Goal: Information Seeking & Learning: Check status

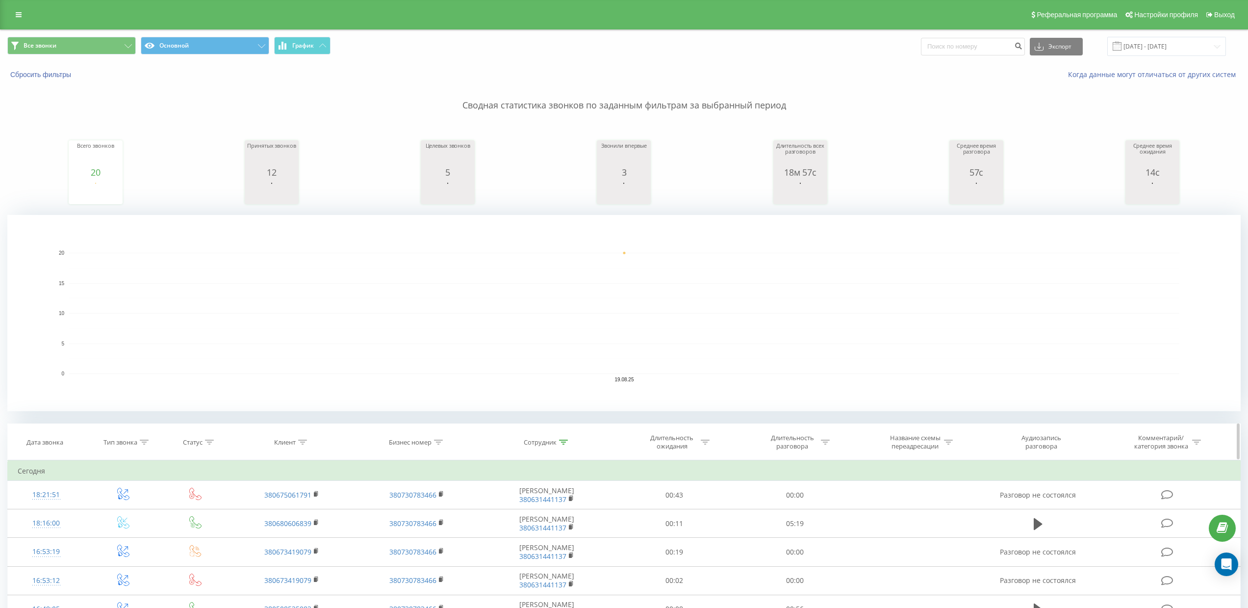
click at [302, 443] on icon at bounding box center [302, 441] width 9 height 5
click at [292, 517] on input "text" at bounding box center [292, 512] width 86 height 17
paste input "[PHONE_NUMBER]"
type input "[PHONE_NUMBER]"
click at [315, 528] on span "OK" at bounding box center [312, 531] width 27 height 15
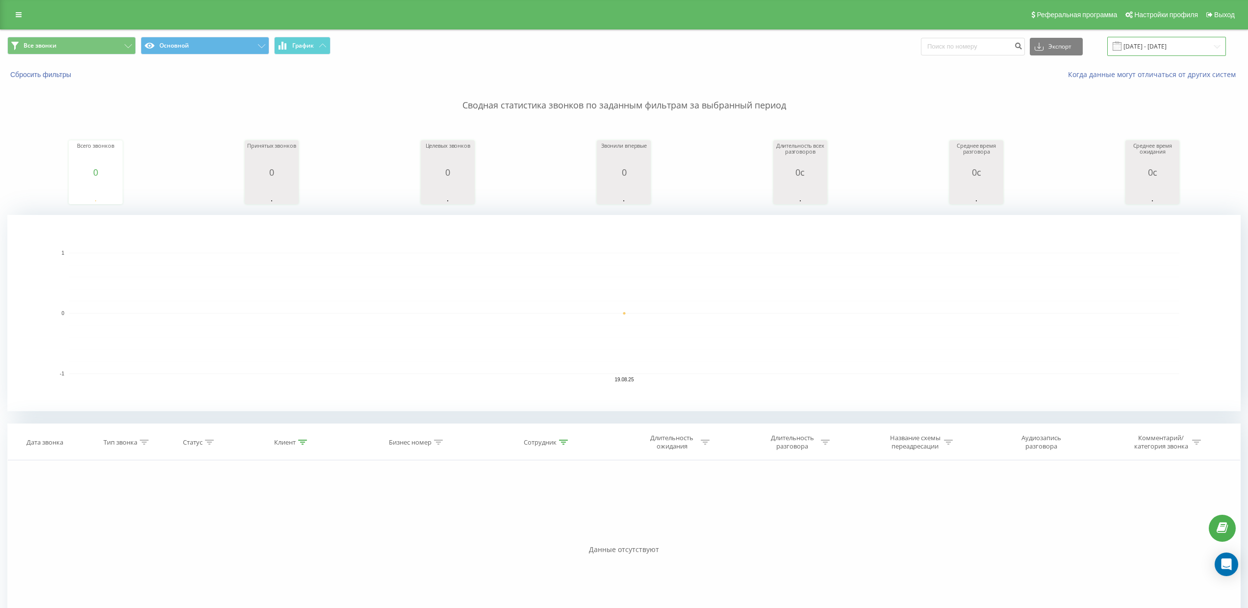
click at [1143, 48] on input "[DATE] - [DATE]" at bounding box center [1166, 46] width 119 height 19
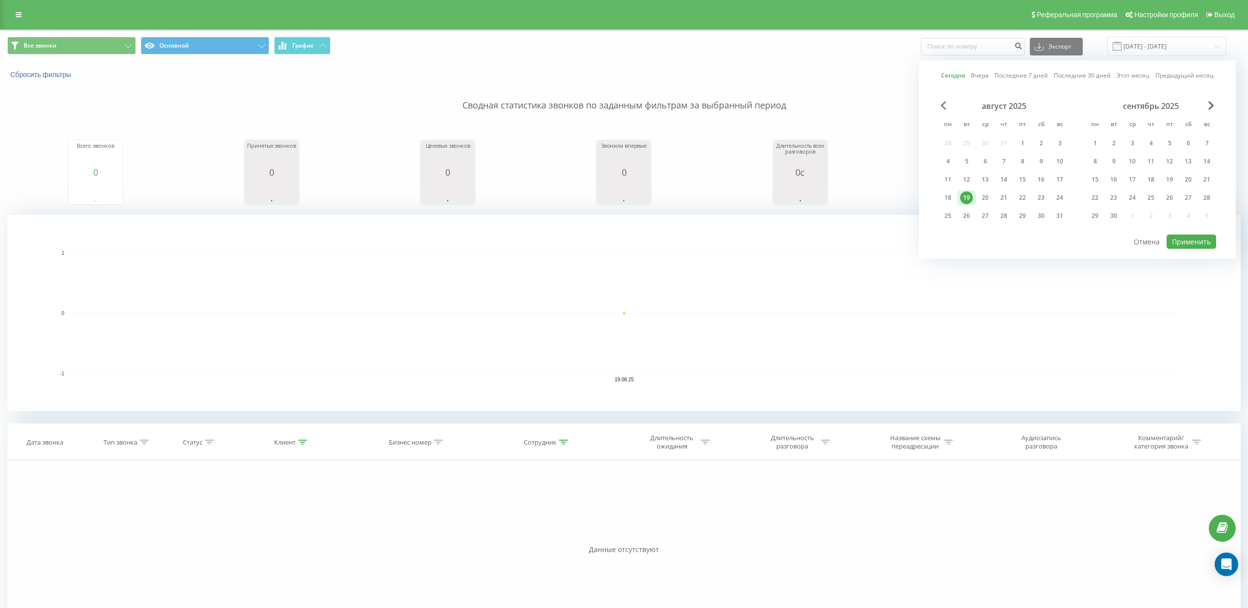
click at [945, 109] on span "Previous Month" at bounding box center [944, 105] width 6 height 9
click at [1039, 141] on div "5" at bounding box center [1041, 143] width 13 height 13
click at [1205, 244] on button "Применить" at bounding box center [1192, 241] width 50 height 14
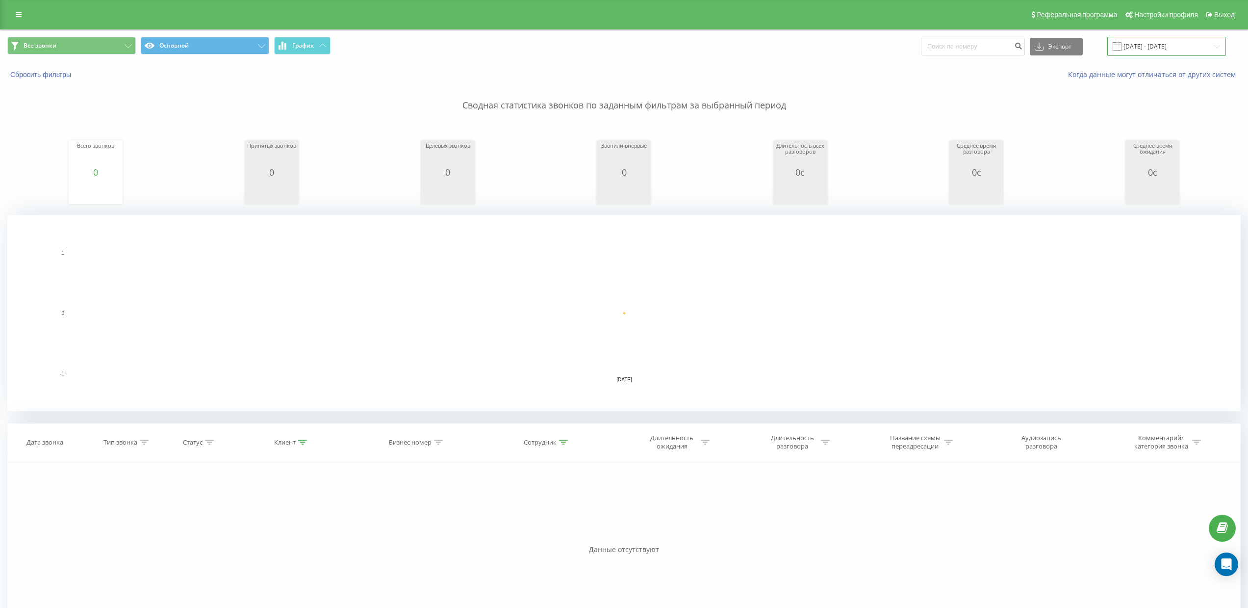
drag, startPoint x: 1142, startPoint y: 45, endPoint x: 1143, endPoint y: 52, distance: 7.4
click at [1143, 46] on input "[DATE] - [DATE]" at bounding box center [1166, 46] width 119 height 19
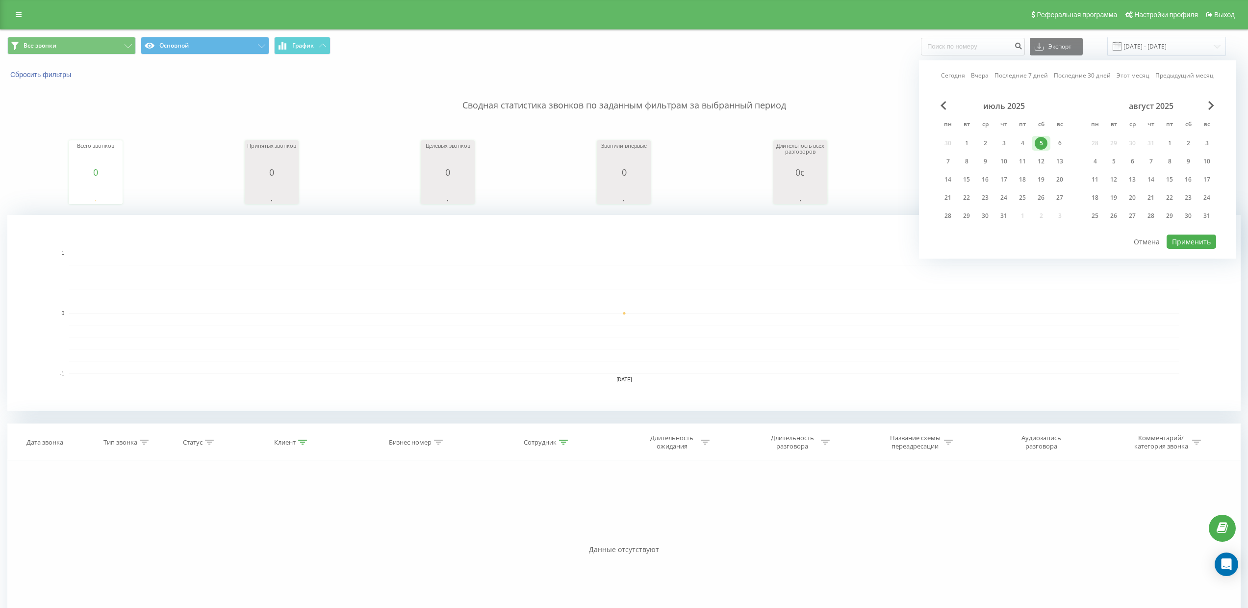
click at [1045, 143] on div "5" at bounding box center [1041, 143] width 13 height 13
click at [1209, 106] on span "Next Month" at bounding box center [1211, 105] width 6 height 9
click at [1052, 179] on div "17" at bounding box center [1059, 179] width 19 height 15
click at [1174, 238] on button "Применить" at bounding box center [1192, 241] width 50 height 14
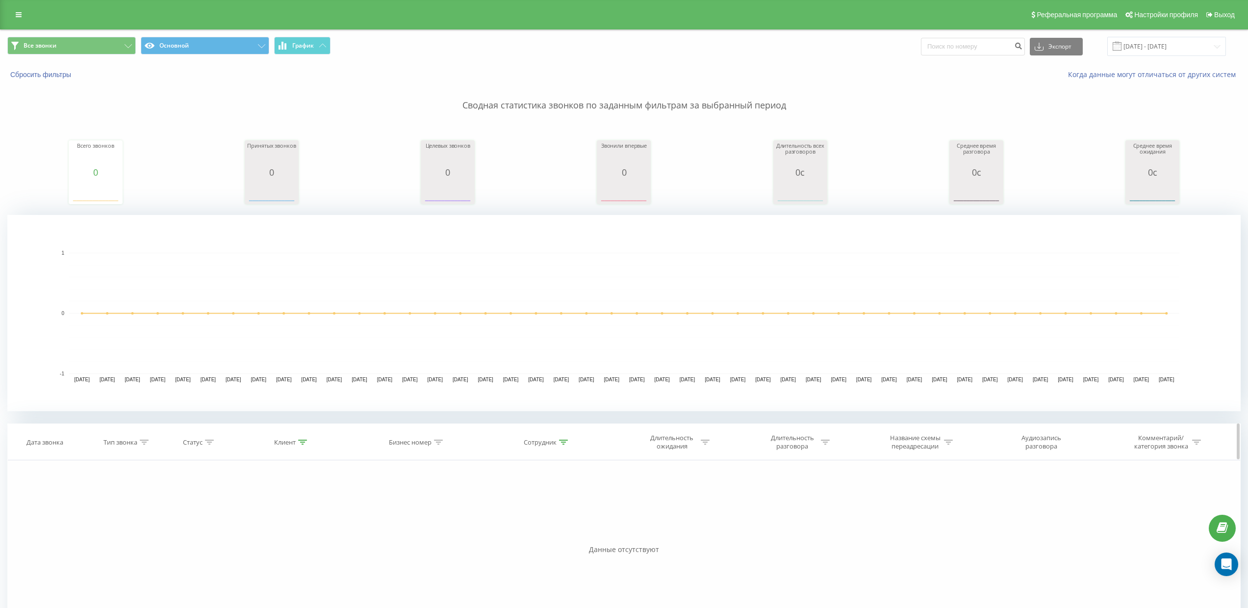
click at [302, 442] on icon at bounding box center [302, 441] width 9 height 5
drag, startPoint x: 307, startPoint y: 511, endPoint x: 252, endPoint y: 508, distance: 55.5
click at [252, 508] on input "[PHONE_NUMBER]" at bounding box center [292, 512] width 86 height 17
click at [279, 533] on button "Отмена" at bounding box center [270, 532] width 42 height 12
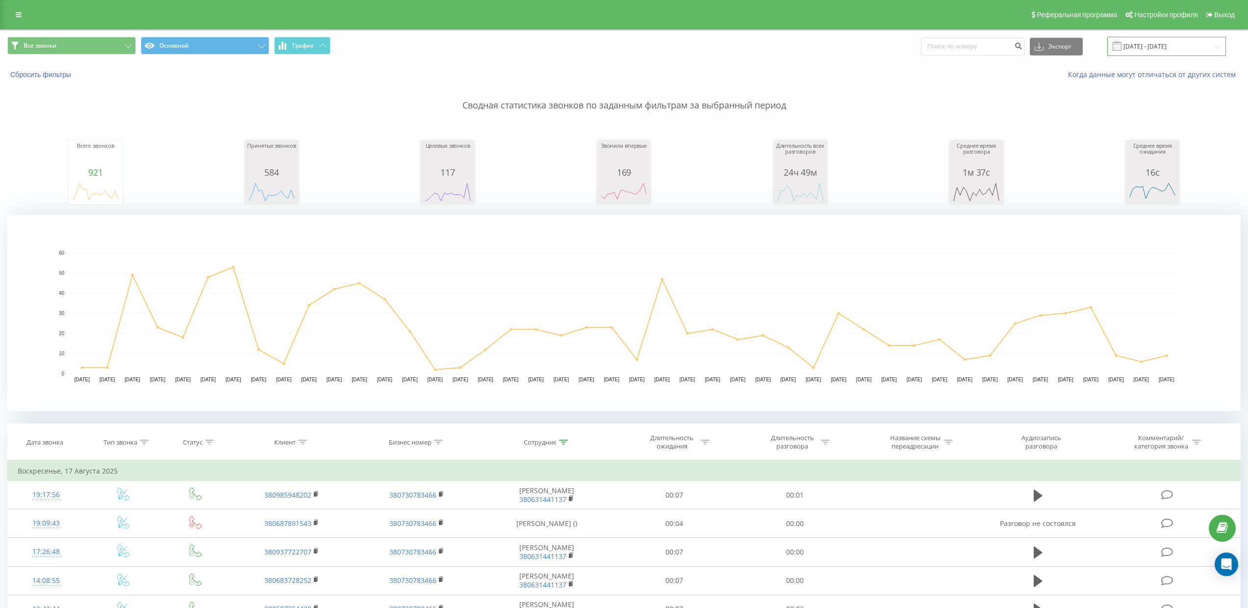
click at [1146, 42] on input "[DATE] - [DATE]" at bounding box center [1166, 46] width 119 height 19
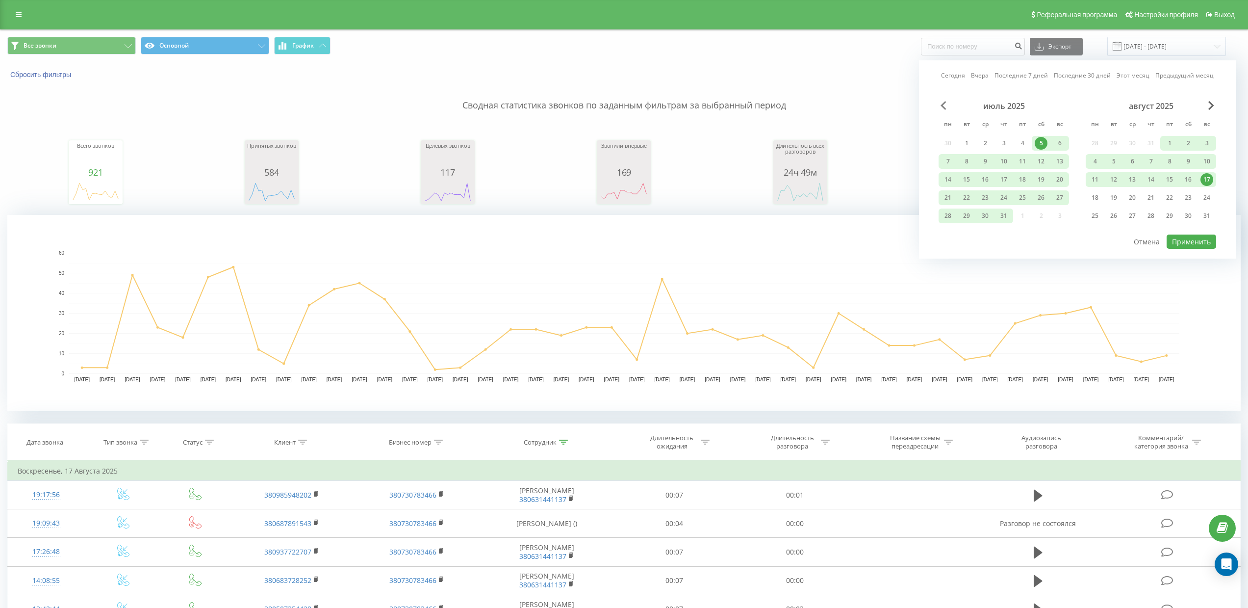
click at [944, 106] on span "Previous Month" at bounding box center [944, 105] width 6 height 9
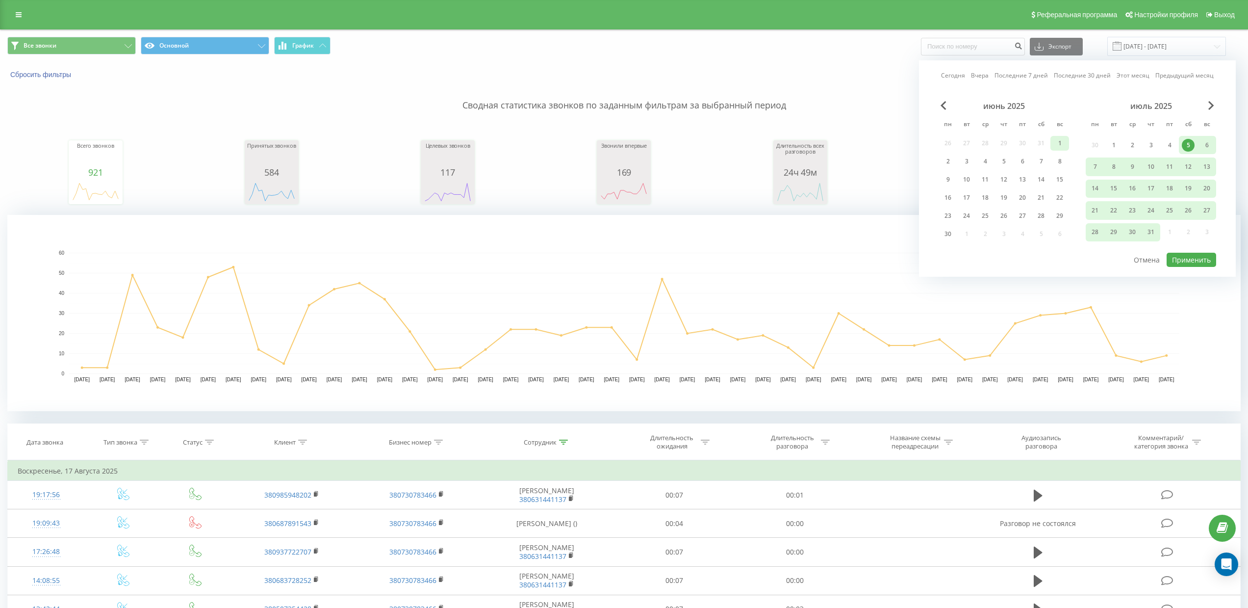
click at [1059, 146] on div "1" at bounding box center [1059, 143] width 13 height 13
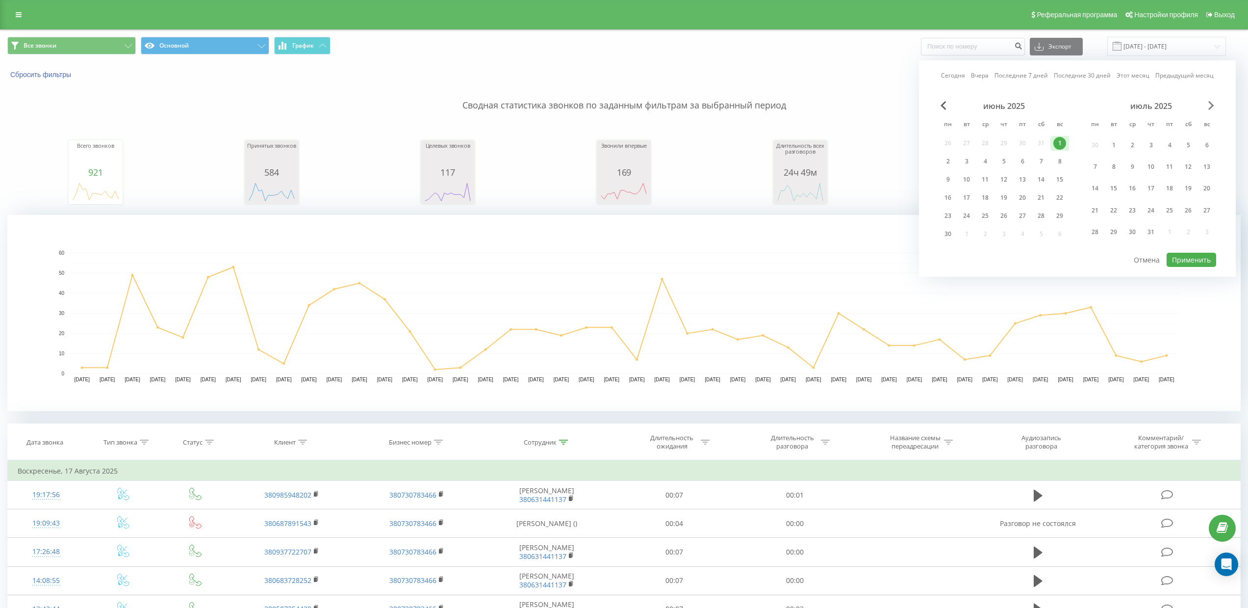
click at [1209, 106] on span "Next Month" at bounding box center [1211, 105] width 6 height 9
click at [1203, 209] on div "31" at bounding box center [1207, 215] width 13 height 13
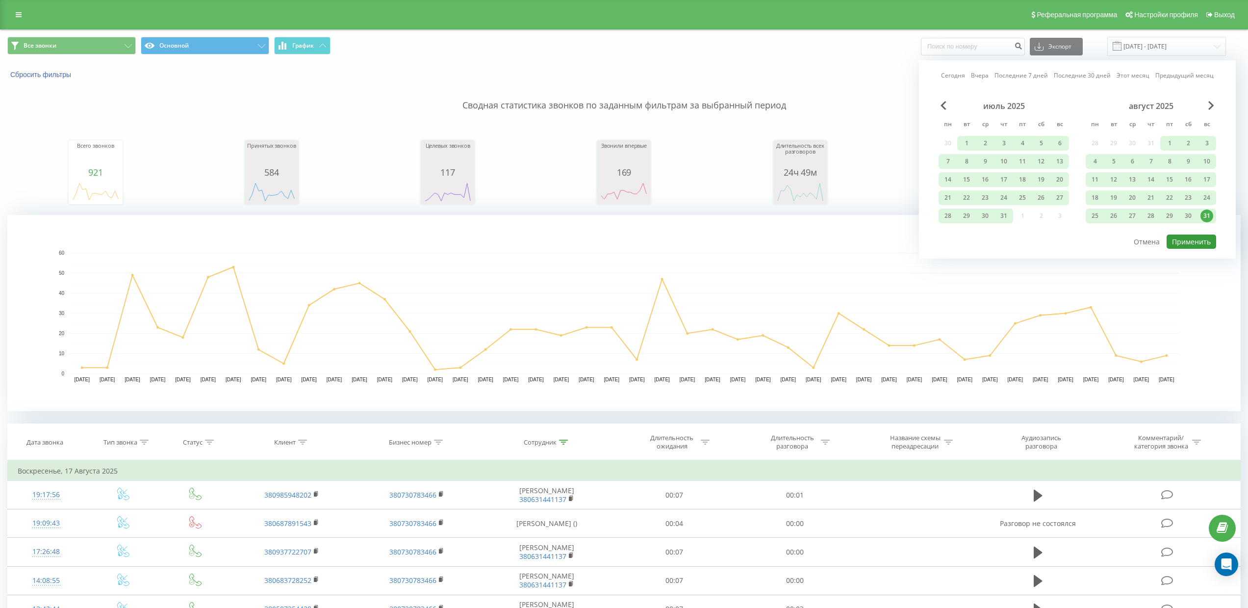
click at [1201, 238] on button "Применить" at bounding box center [1192, 241] width 50 height 14
type input "[DATE] - [DATE]"
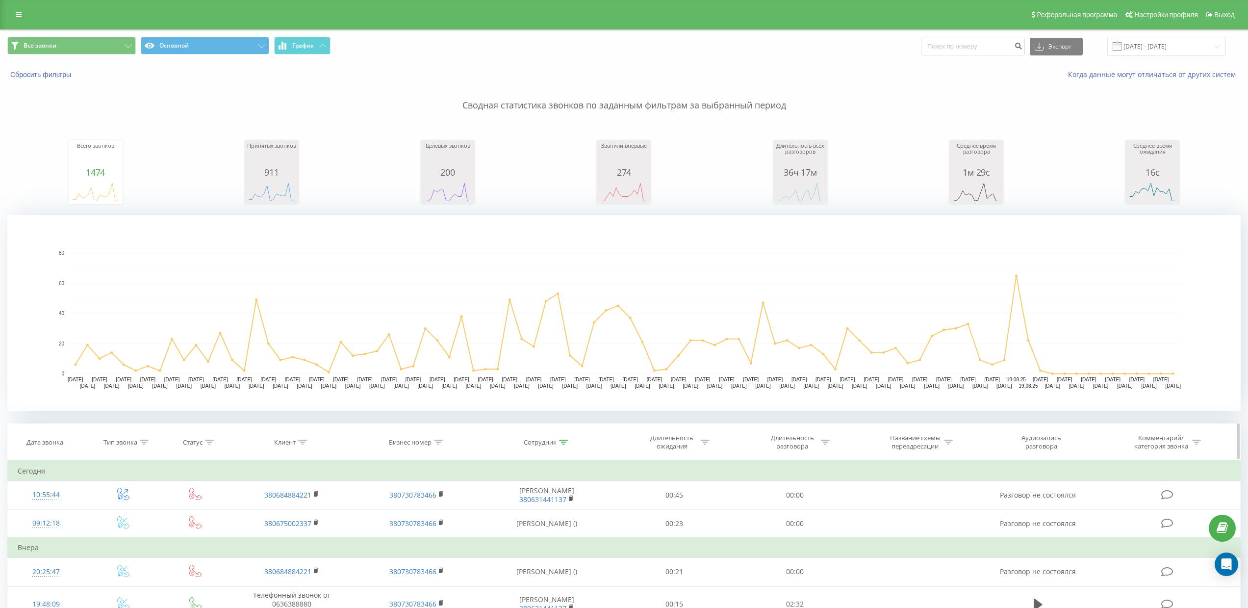
click at [304, 443] on icon at bounding box center [302, 441] width 9 height 5
click at [312, 518] on input "text" at bounding box center [292, 512] width 86 height 17
paste input "[PHONE_NUMBER]"
type input "[PHONE_NUMBER]"
click at [315, 530] on span "OK" at bounding box center [312, 531] width 27 height 15
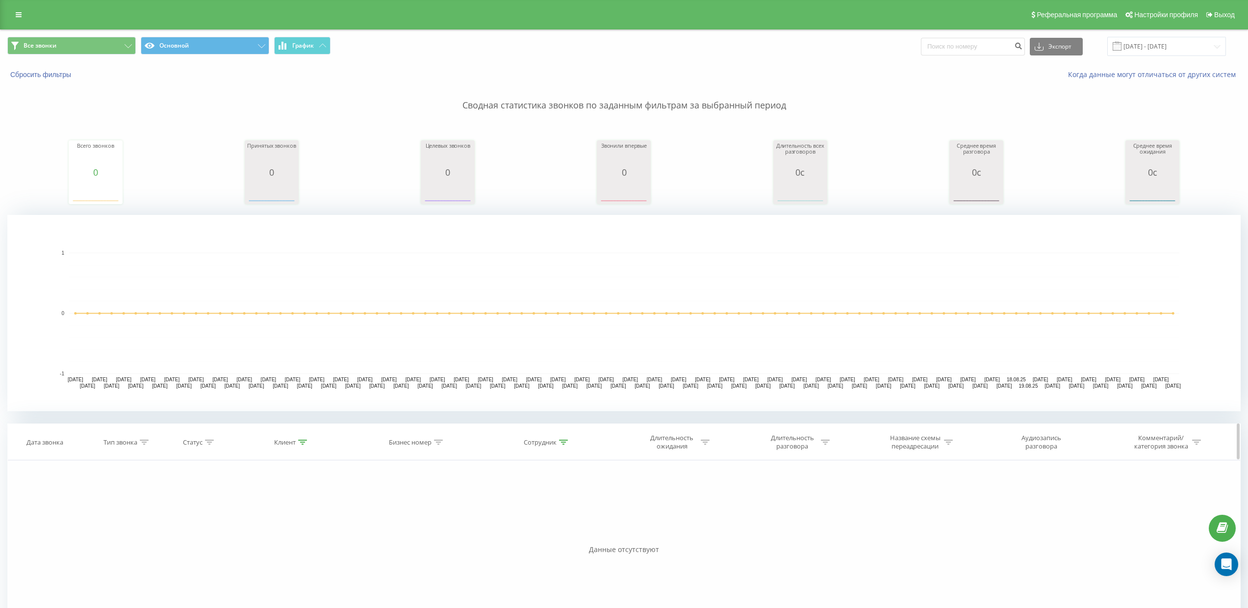
click at [563, 444] on icon at bounding box center [563, 441] width 9 height 5
drag, startPoint x: 565, startPoint y: 512, endPoint x: 473, endPoint y: 506, distance: 92.5
click at [473, 506] on div "Фильтровать по условию Равно Введите значение Отмена OK Фильтровать по условию …" at bounding box center [623, 570] width 1233 height 221
click at [559, 531] on span "OK" at bounding box center [567, 531] width 27 height 15
click at [306, 443] on icon at bounding box center [302, 441] width 9 height 5
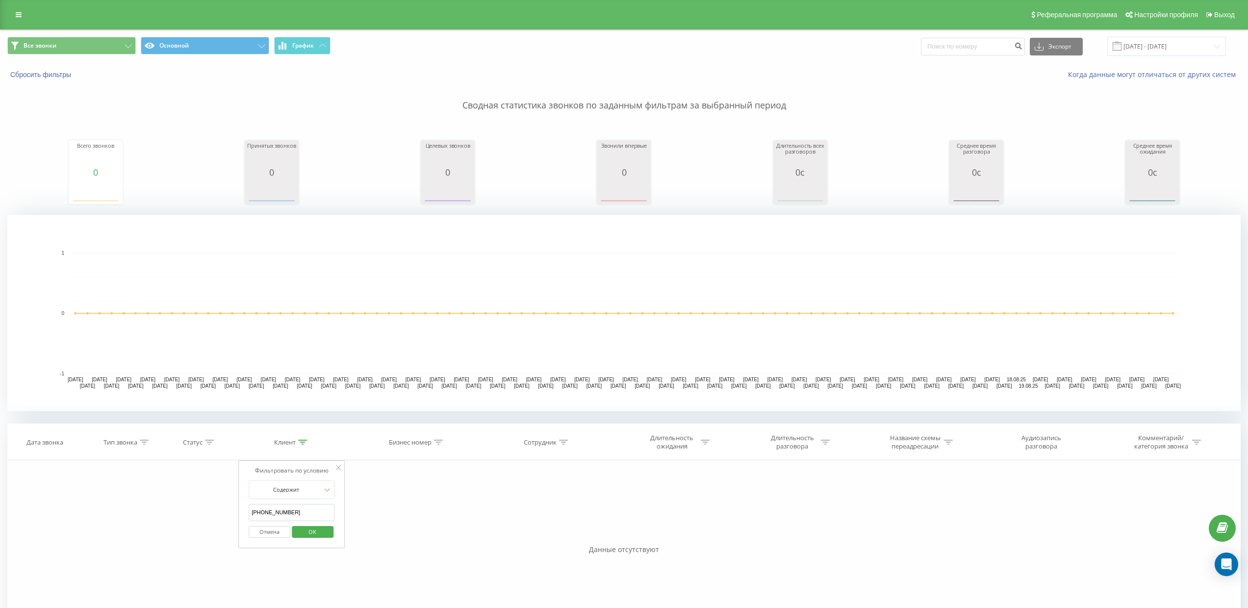
drag, startPoint x: 310, startPoint y: 511, endPoint x: 266, endPoint y: 516, distance: 44.0
click at [250, 508] on input "[PHONE_NUMBER]" at bounding box center [292, 512] width 86 height 17
click at [308, 525] on span "OK" at bounding box center [312, 531] width 27 height 15
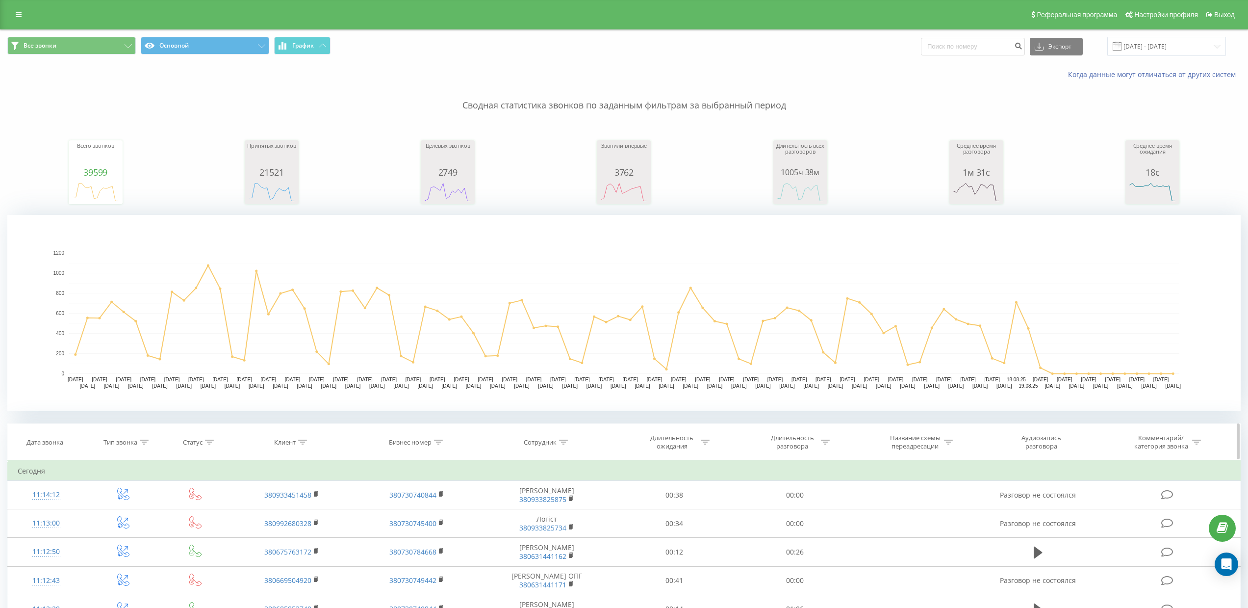
click at [301, 440] on icon at bounding box center [302, 441] width 9 height 5
click at [311, 516] on input "text" at bounding box center [292, 512] width 86 height 17
paste input "[PHONE_NUMBER]"
type input "[PHONE_NUMBER]"
click at [318, 531] on span "OK" at bounding box center [312, 531] width 27 height 15
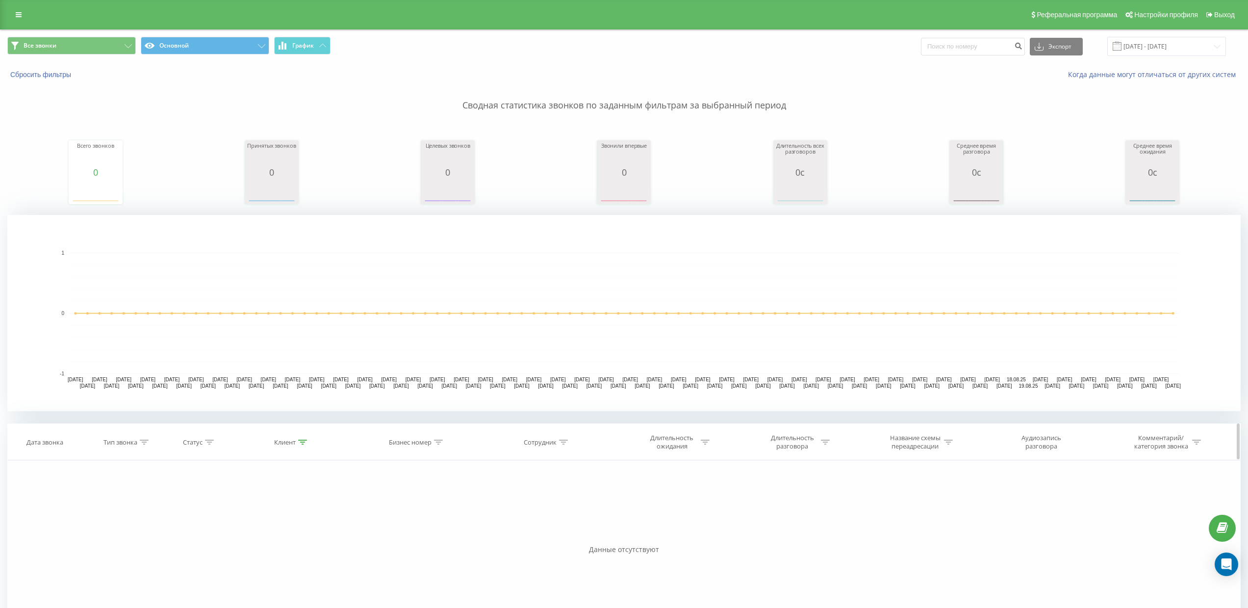
click at [301, 439] on icon at bounding box center [302, 441] width 9 height 5
drag, startPoint x: 306, startPoint y: 511, endPoint x: 251, endPoint y: 510, distance: 55.0
click at [251, 510] on input "[PHONE_NUMBER]" at bounding box center [292, 512] width 86 height 17
click at [327, 528] on button "OK" at bounding box center [313, 532] width 42 height 12
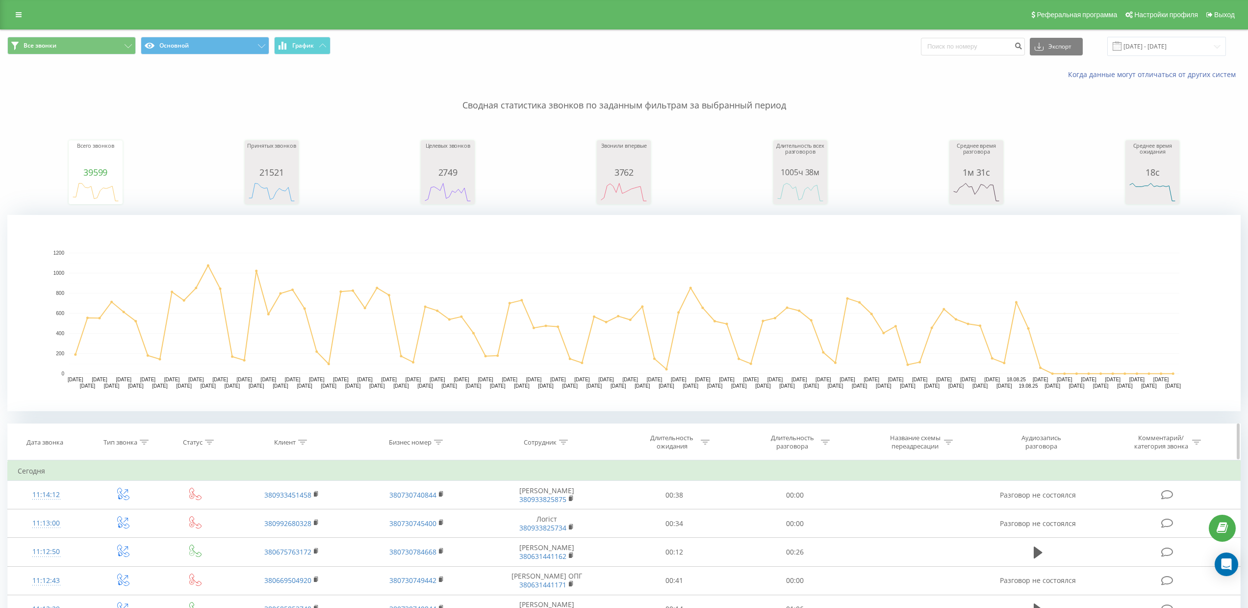
click at [440, 443] on icon at bounding box center [438, 441] width 9 height 5
click at [418, 510] on input "text" at bounding box center [417, 512] width 86 height 17
paste input "[PHONE_NUMBER]"
type input "[PHONE_NUMBER]"
click at [430, 537] on span "OK" at bounding box center [437, 531] width 27 height 15
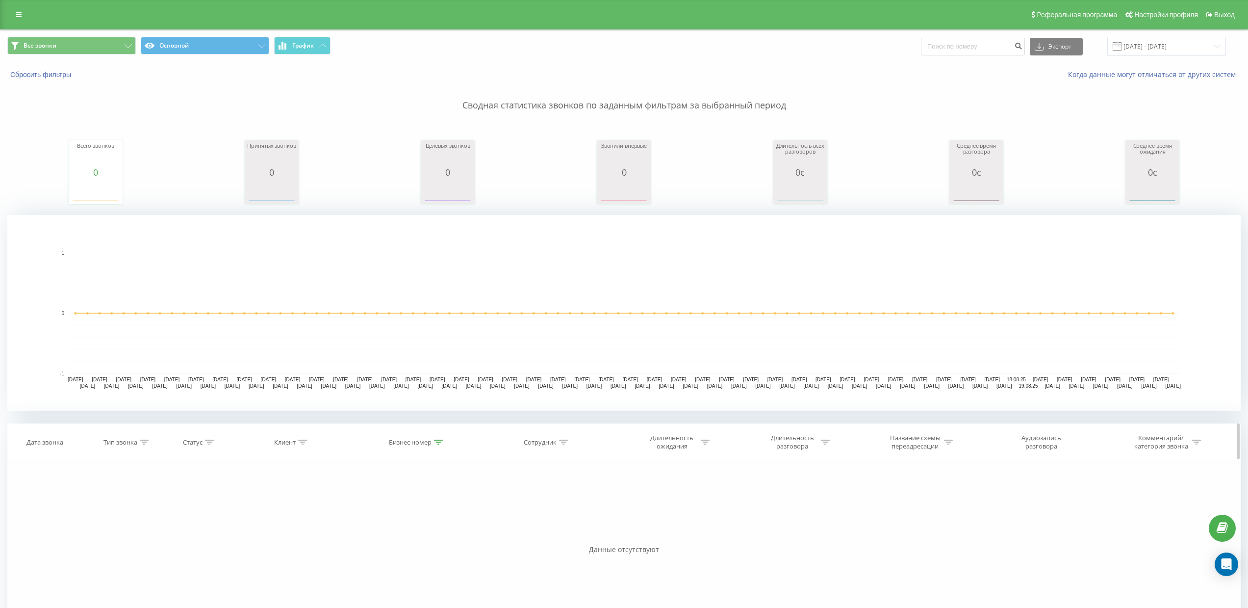
click at [435, 444] on div at bounding box center [438, 442] width 9 height 8
drag, startPoint x: 425, startPoint y: 515, endPoint x: 371, endPoint y: 511, distance: 53.6
click at [371, 511] on div "Фильтровать по условию Содержит [PHONE_NUMBER] Отмена OK" at bounding box center [416, 504] width 107 height 88
click at [430, 536] on span "OK" at bounding box center [437, 531] width 27 height 15
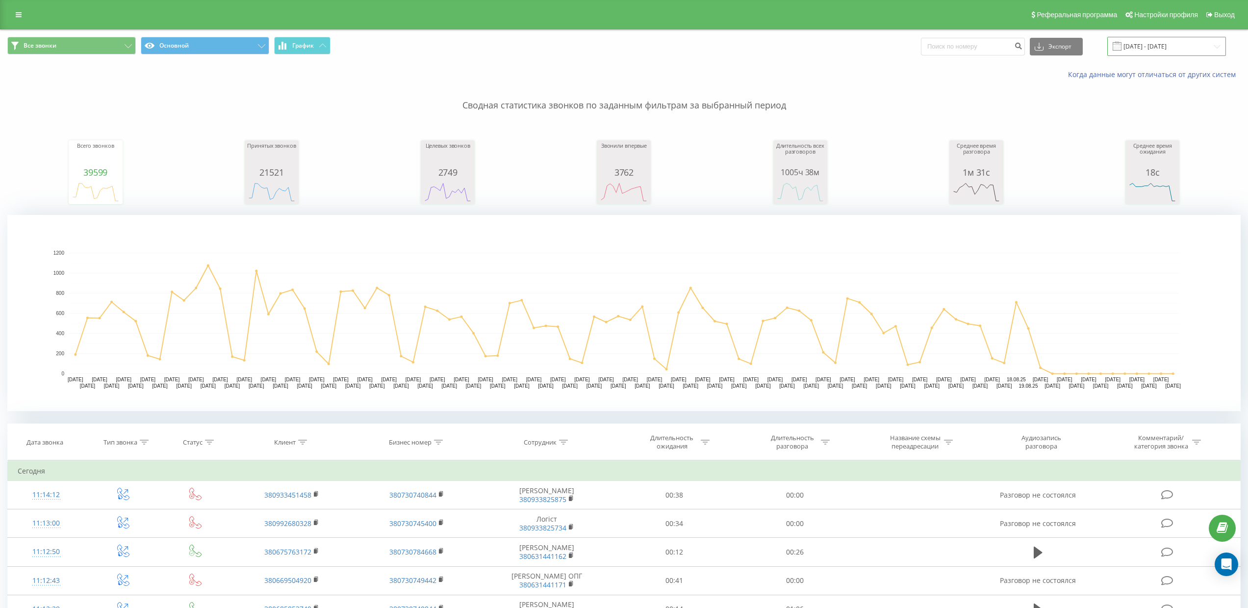
click at [1139, 39] on input "[DATE] - [DATE]" at bounding box center [1166, 46] width 119 height 19
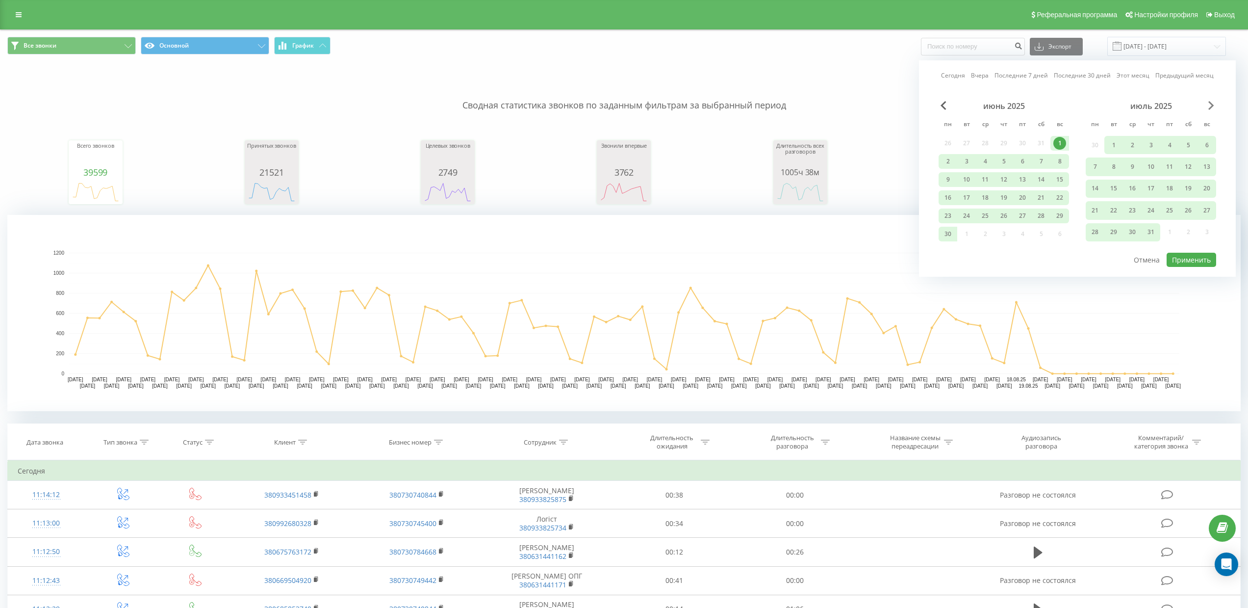
click at [1211, 108] on span "Next Month" at bounding box center [1211, 105] width 6 height 9
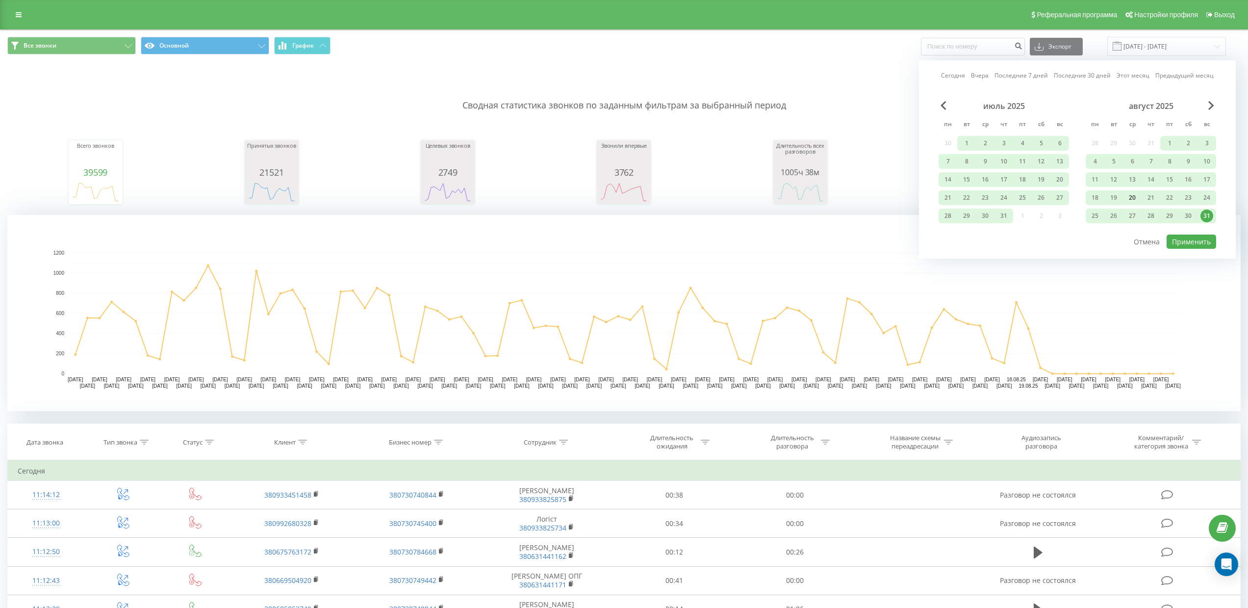
click at [1136, 200] on div "20" at bounding box center [1132, 197] width 13 height 13
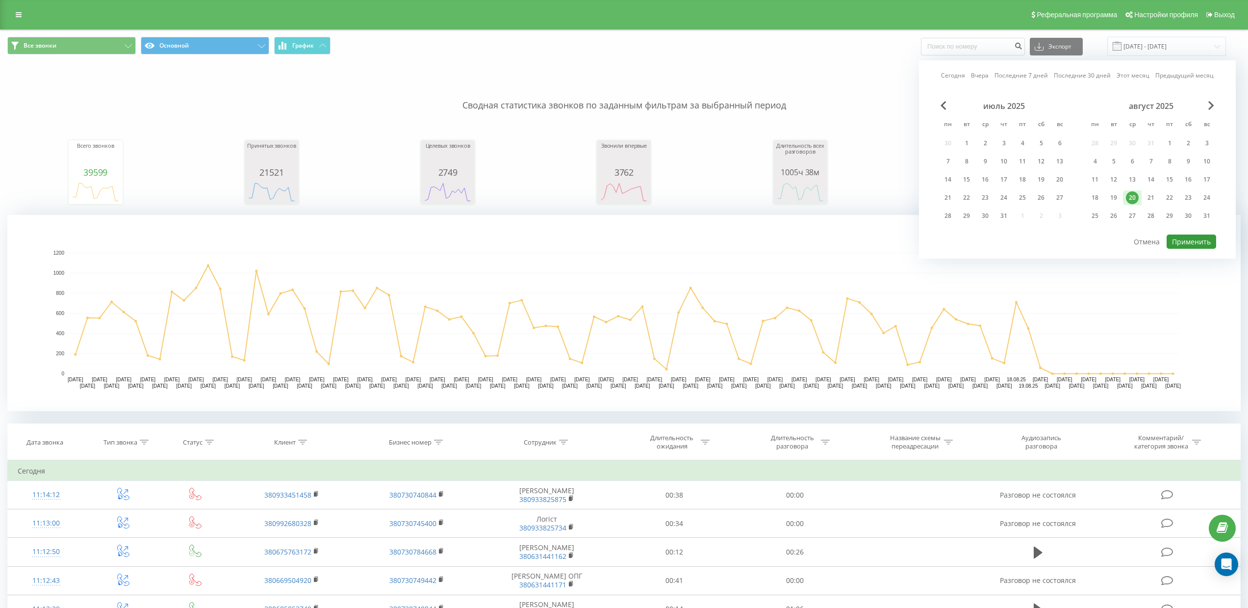
drag, startPoint x: 1195, startPoint y: 243, endPoint x: 1183, endPoint y: 242, distance: 11.8
click at [1195, 243] on button "Применить" at bounding box center [1192, 241] width 50 height 14
type input "[DATE] - [DATE]"
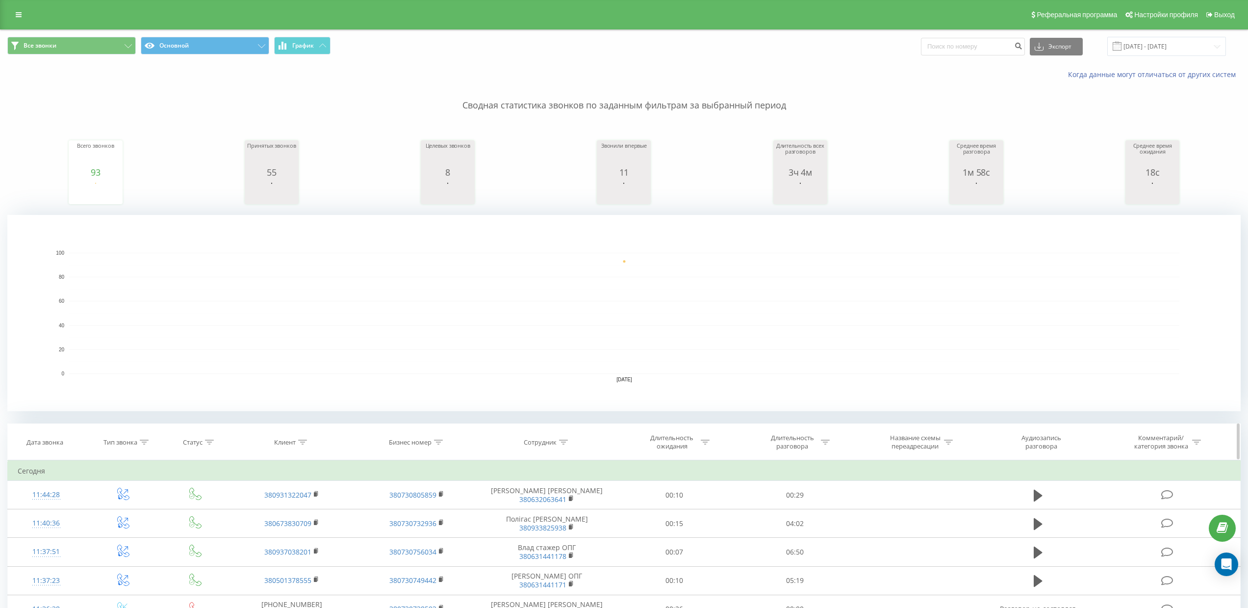
click at [562, 442] on icon at bounding box center [563, 441] width 9 height 5
click at [562, 509] on input "text" at bounding box center [547, 512] width 86 height 17
type input "Дима [PERSON_NAME]"
click at [578, 531] on span "OK" at bounding box center [567, 531] width 27 height 15
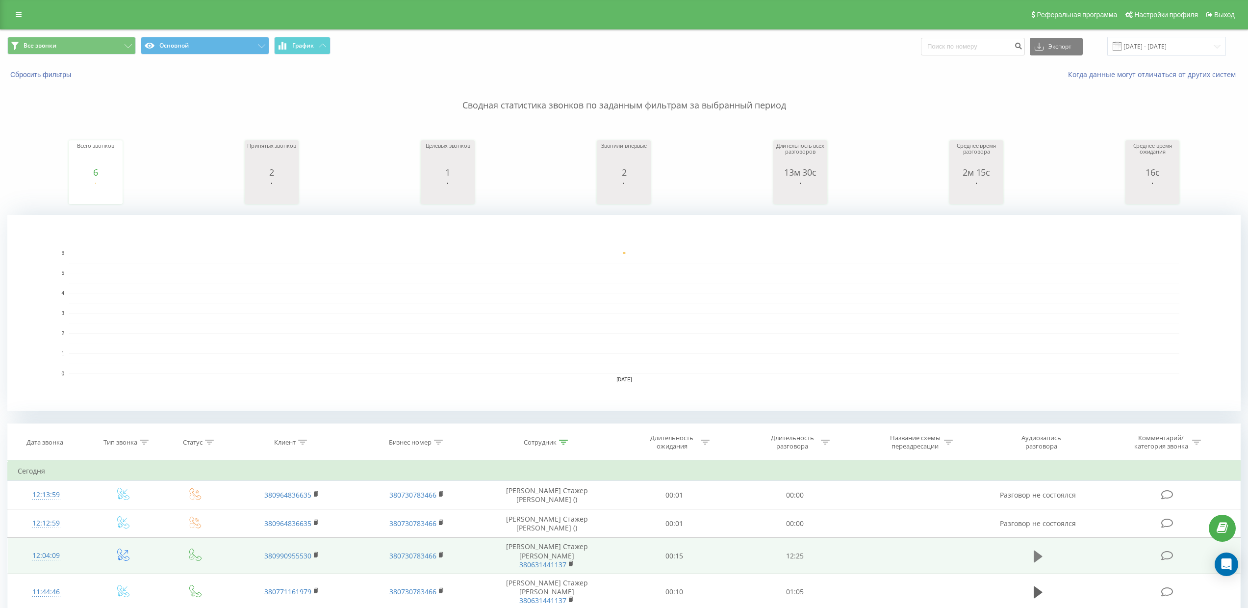
click at [1032, 551] on button at bounding box center [1038, 556] width 15 height 15
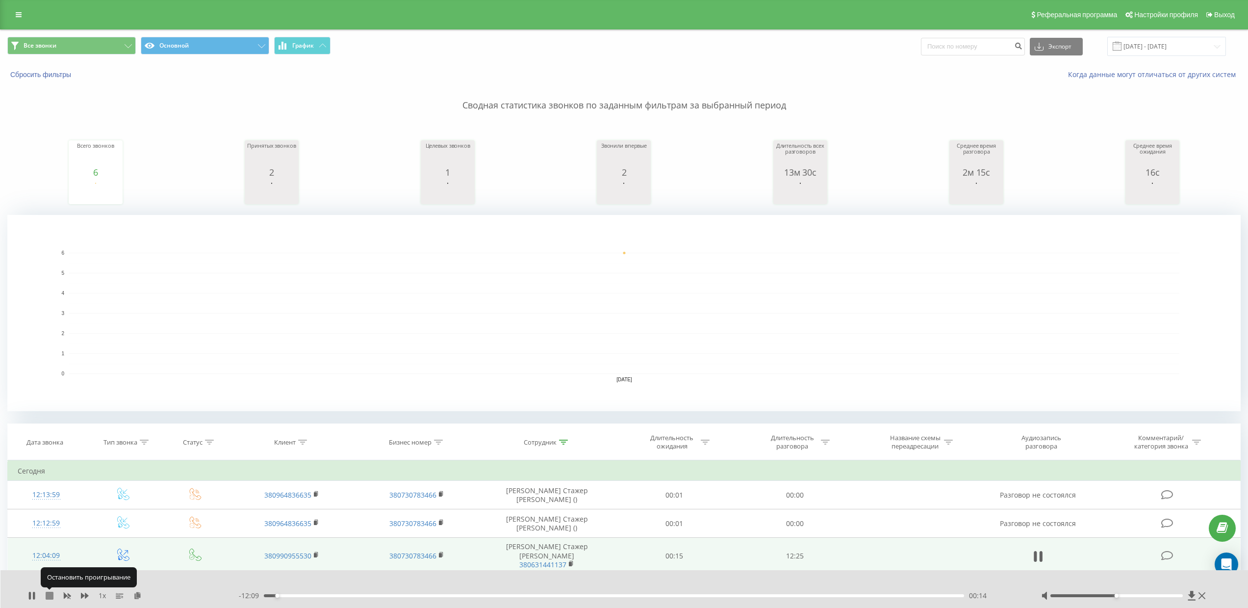
click at [52, 594] on icon at bounding box center [50, 595] width 8 height 8
